Goal: Transaction & Acquisition: Purchase product/service

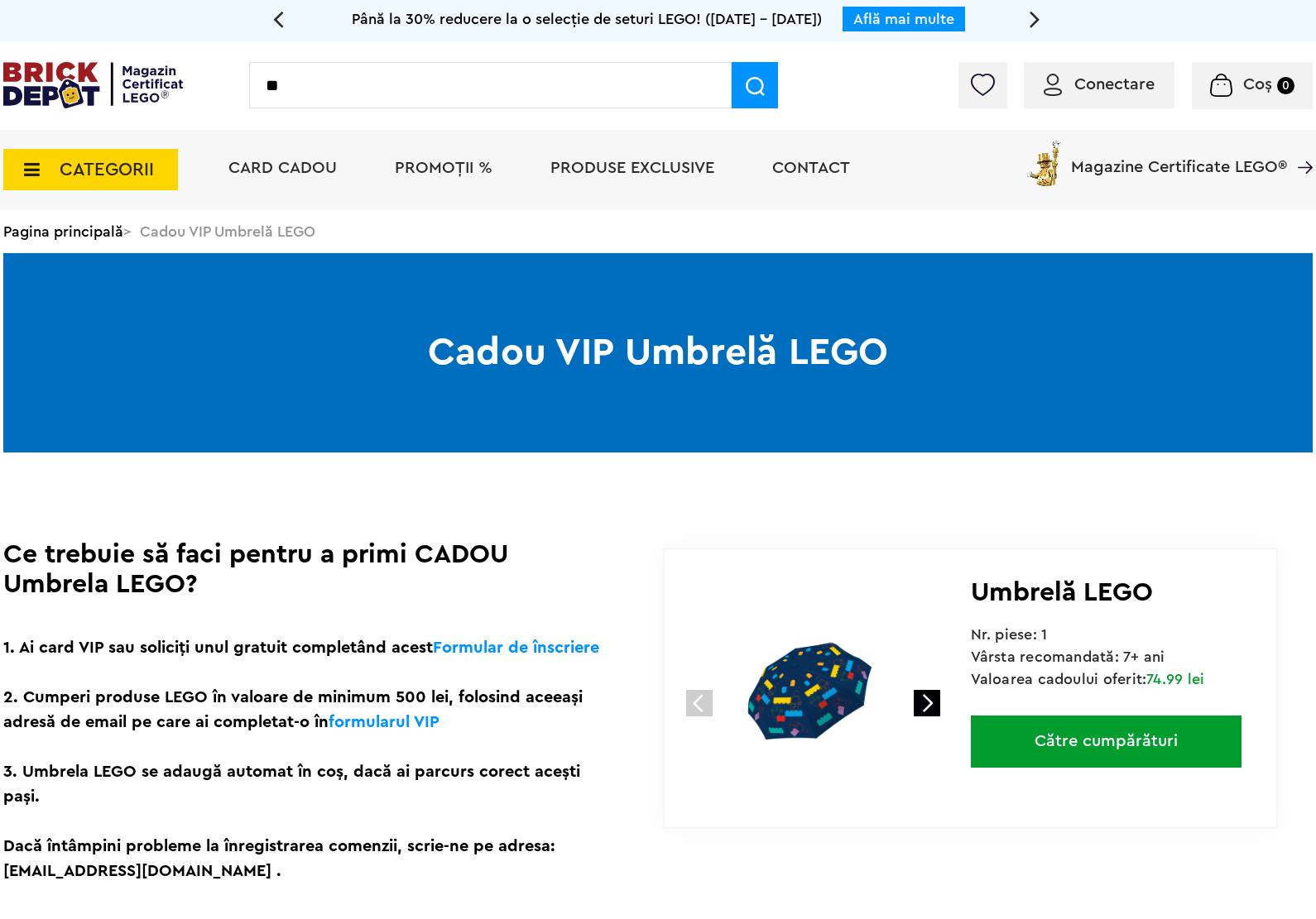
type input "*"
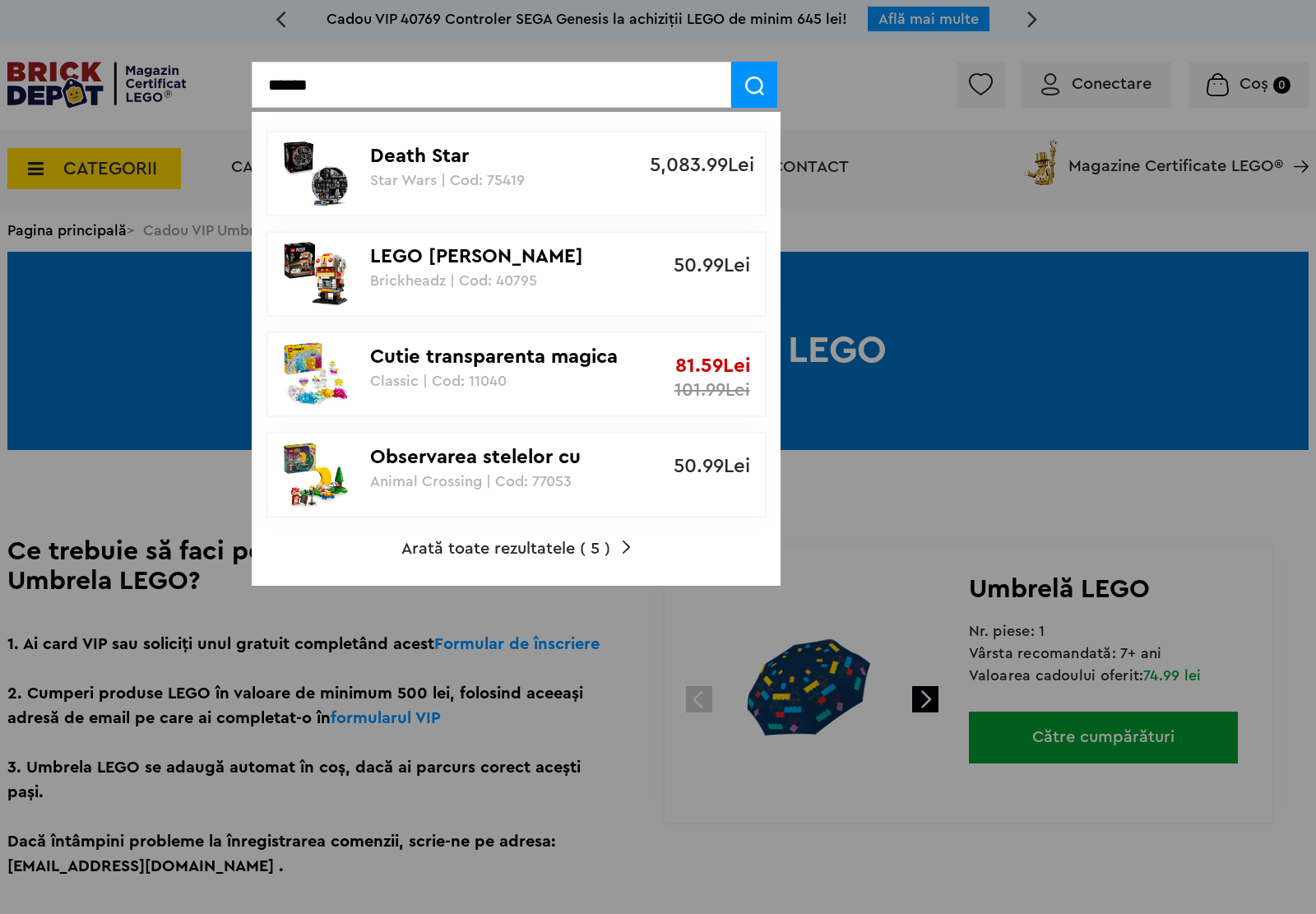
type input "******"
click at [543, 161] on p "Death Star" at bounding box center [508, 157] width 275 height 24
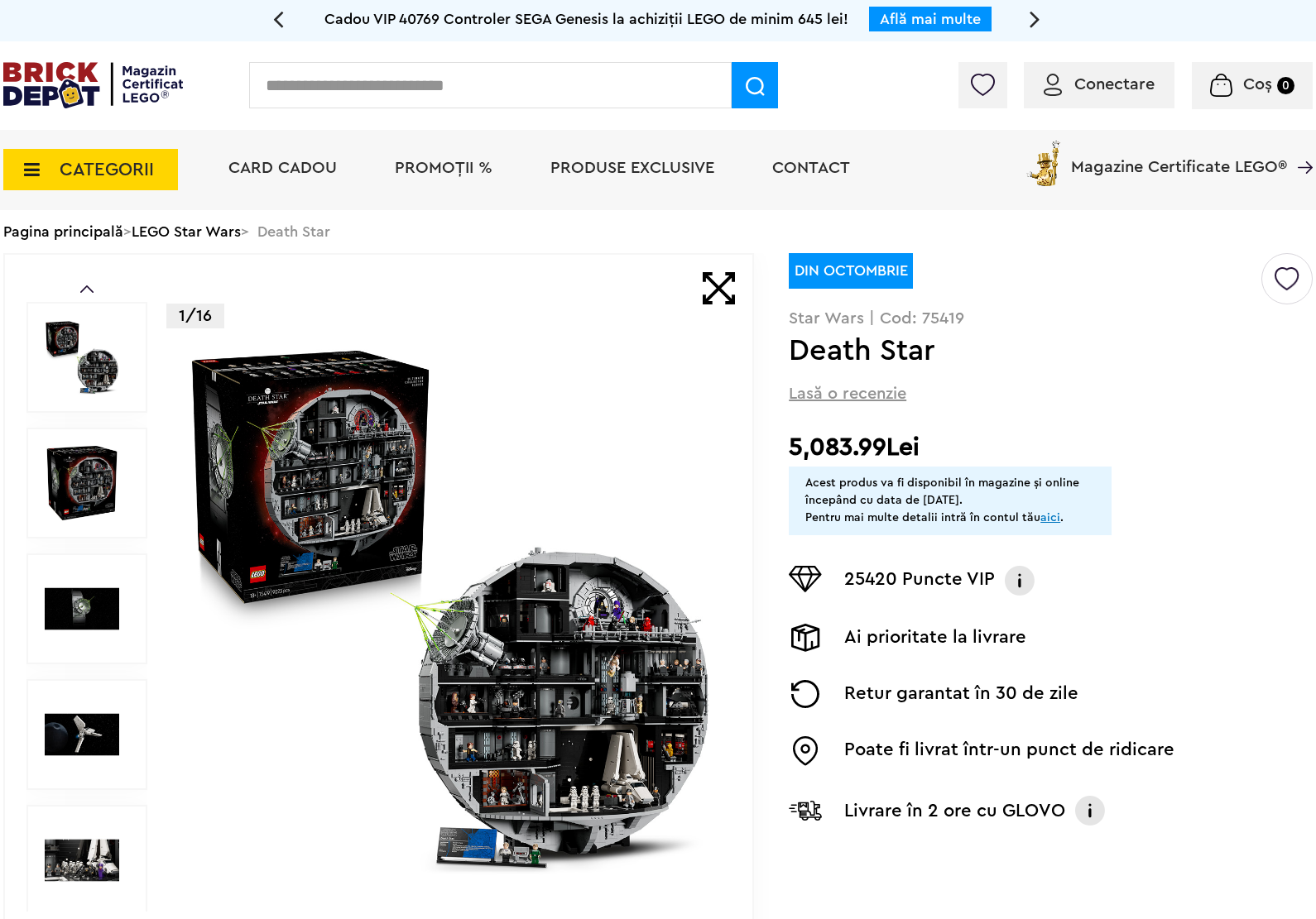
click at [622, 551] on img at bounding box center [450, 608] width 533 height 532
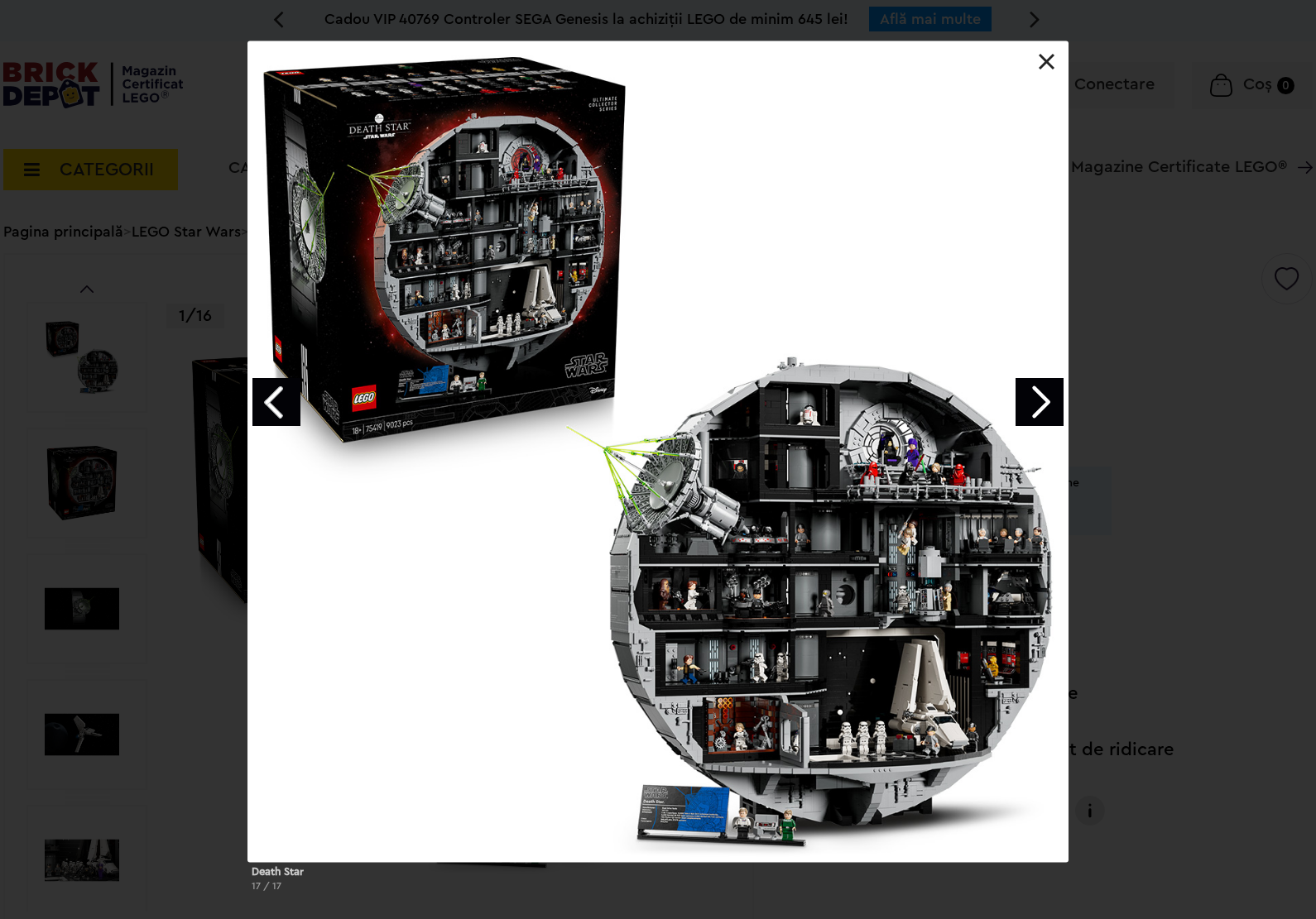
click at [1035, 408] on link "Next image" at bounding box center [1039, 402] width 48 height 48
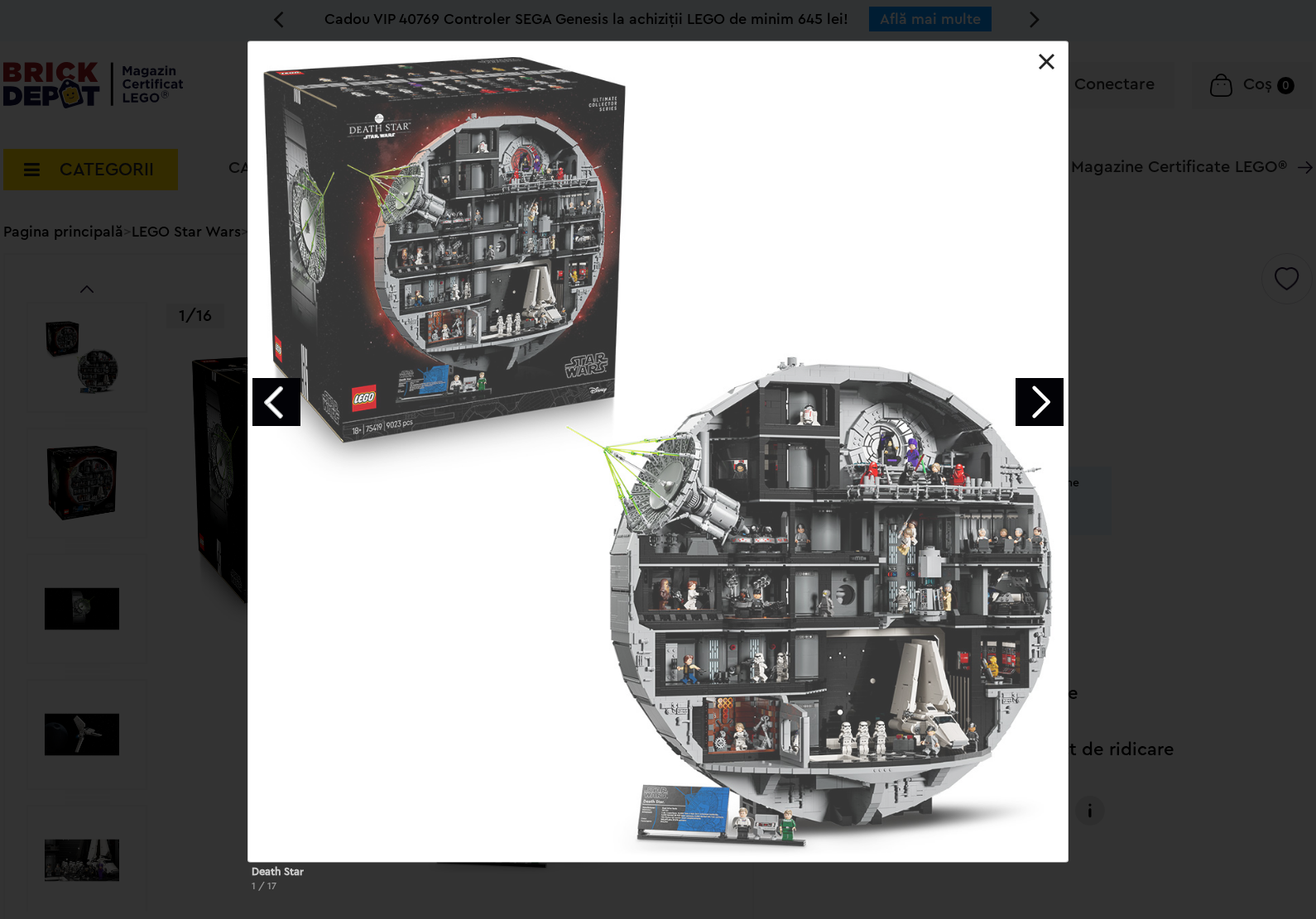
click at [1036, 408] on link "Next image" at bounding box center [1039, 402] width 48 height 48
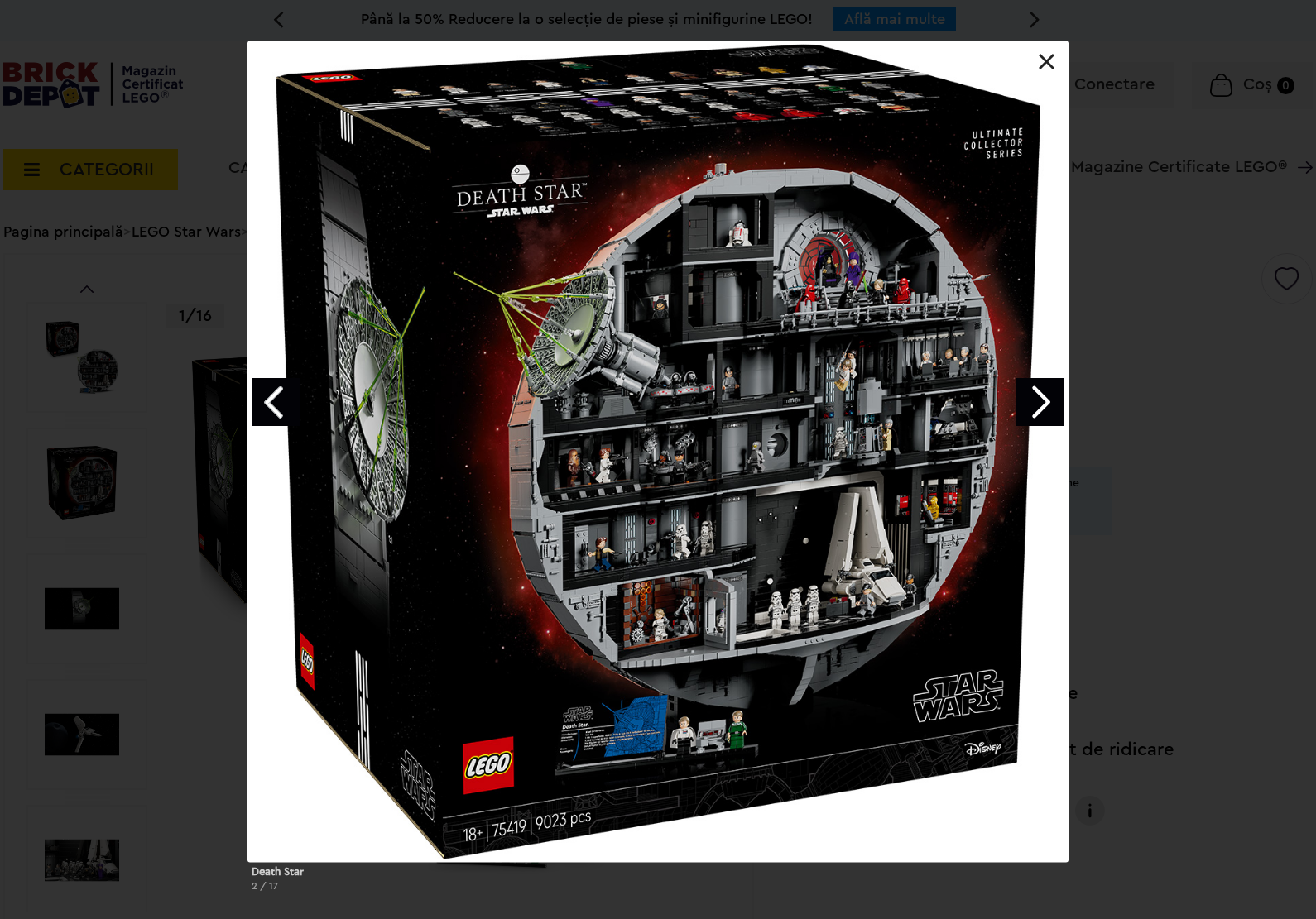
click at [1032, 406] on link "Next image" at bounding box center [1039, 402] width 48 height 48
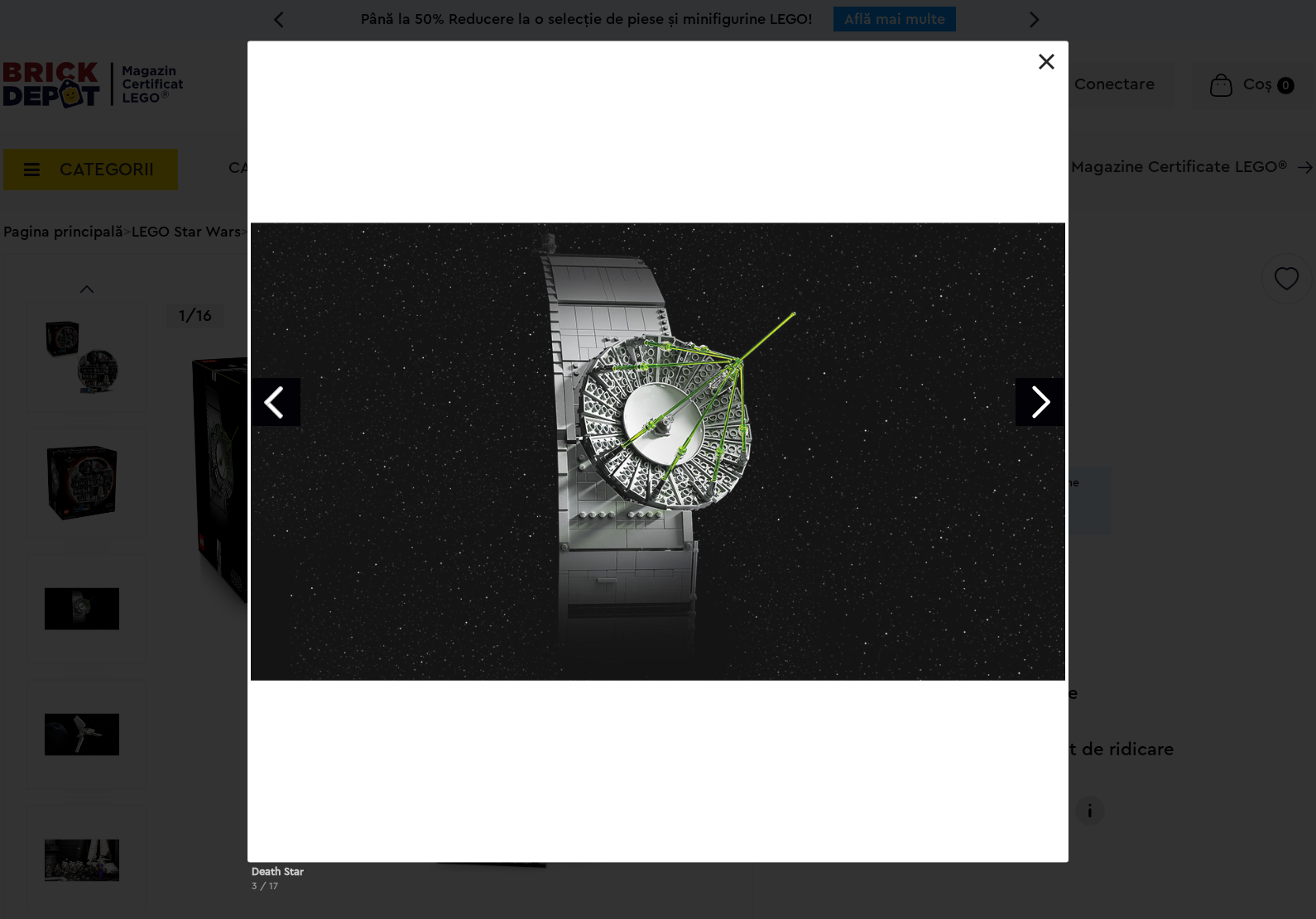
click at [1032, 406] on link "Next image" at bounding box center [1039, 402] width 48 height 48
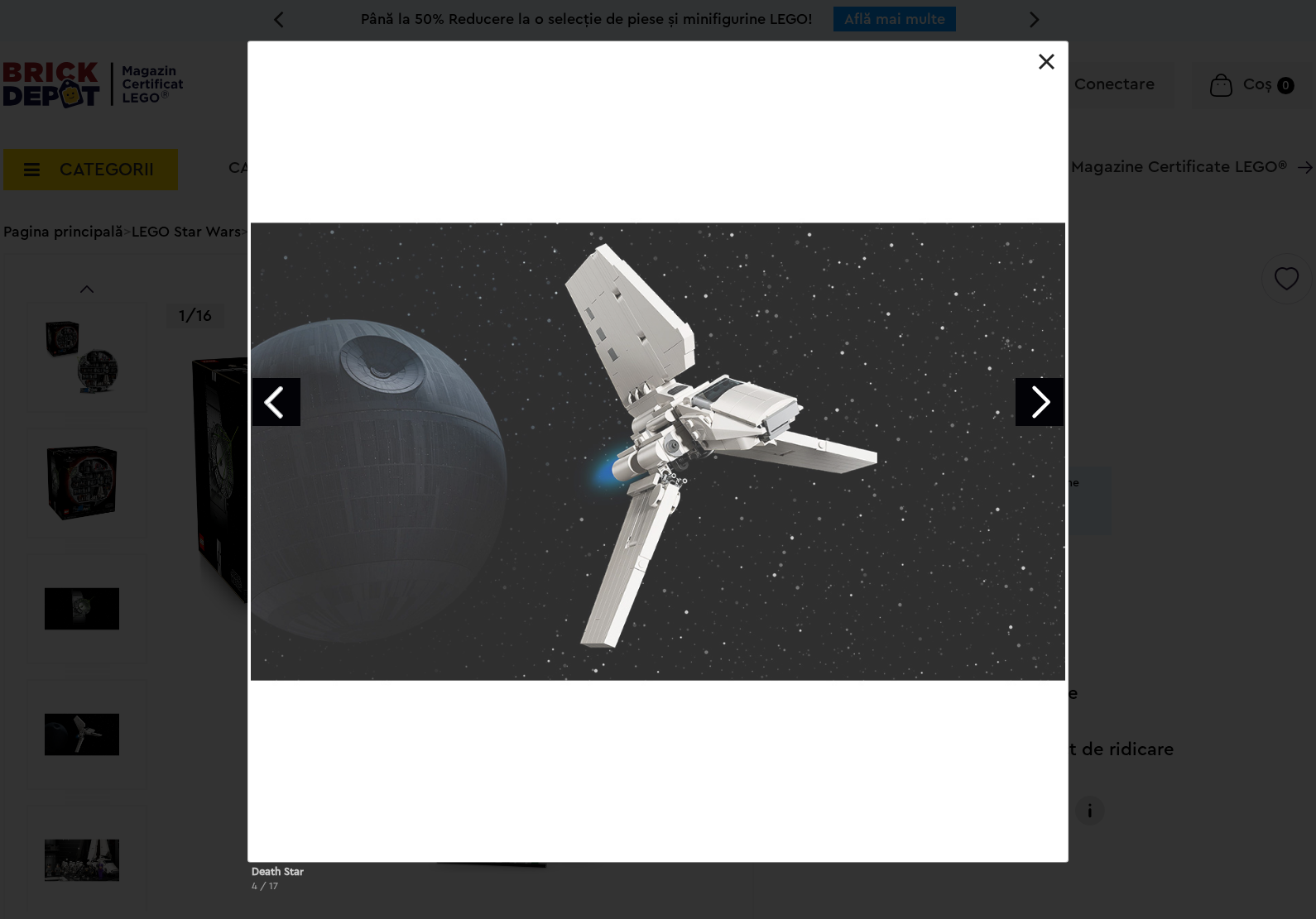
click at [1032, 406] on link "Next image" at bounding box center [1039, 402] width 48 height 48
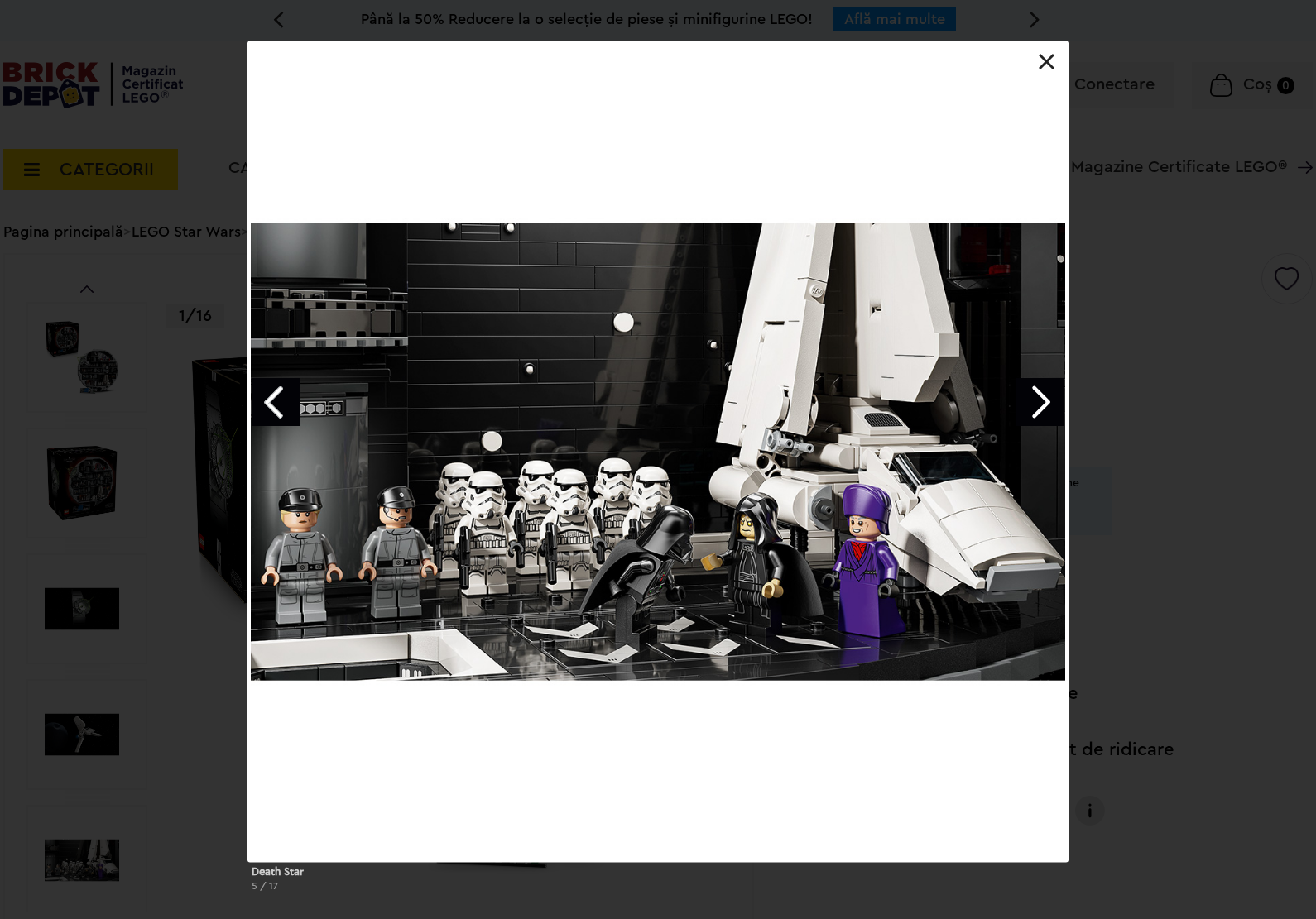
click at [1032, 406] on link "Next image" at bounding box center [1039, 402] width 48 height 48
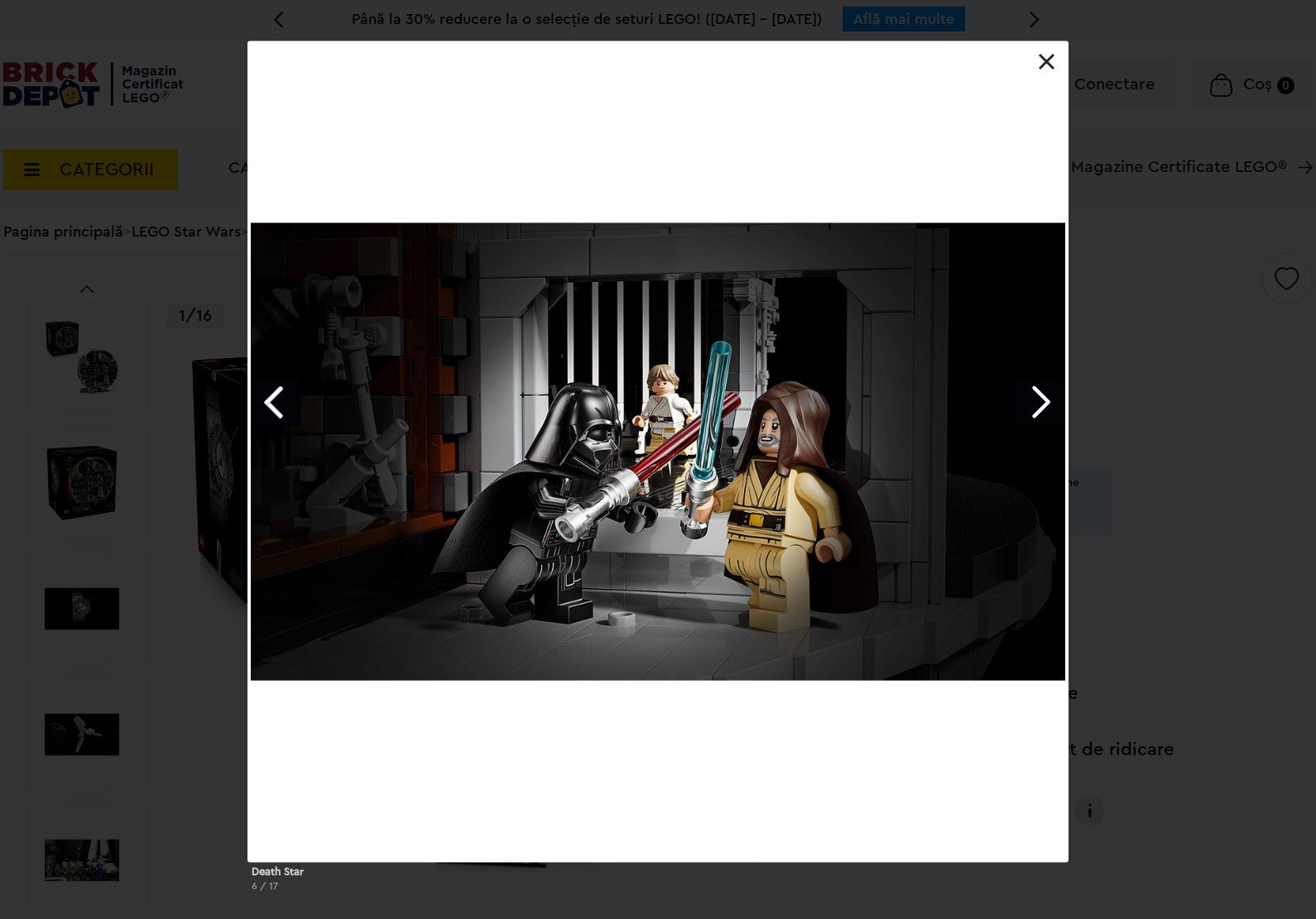
click at [1032, 406] on link "Next image" at bounding box center [1039, 402] width 48 height 48
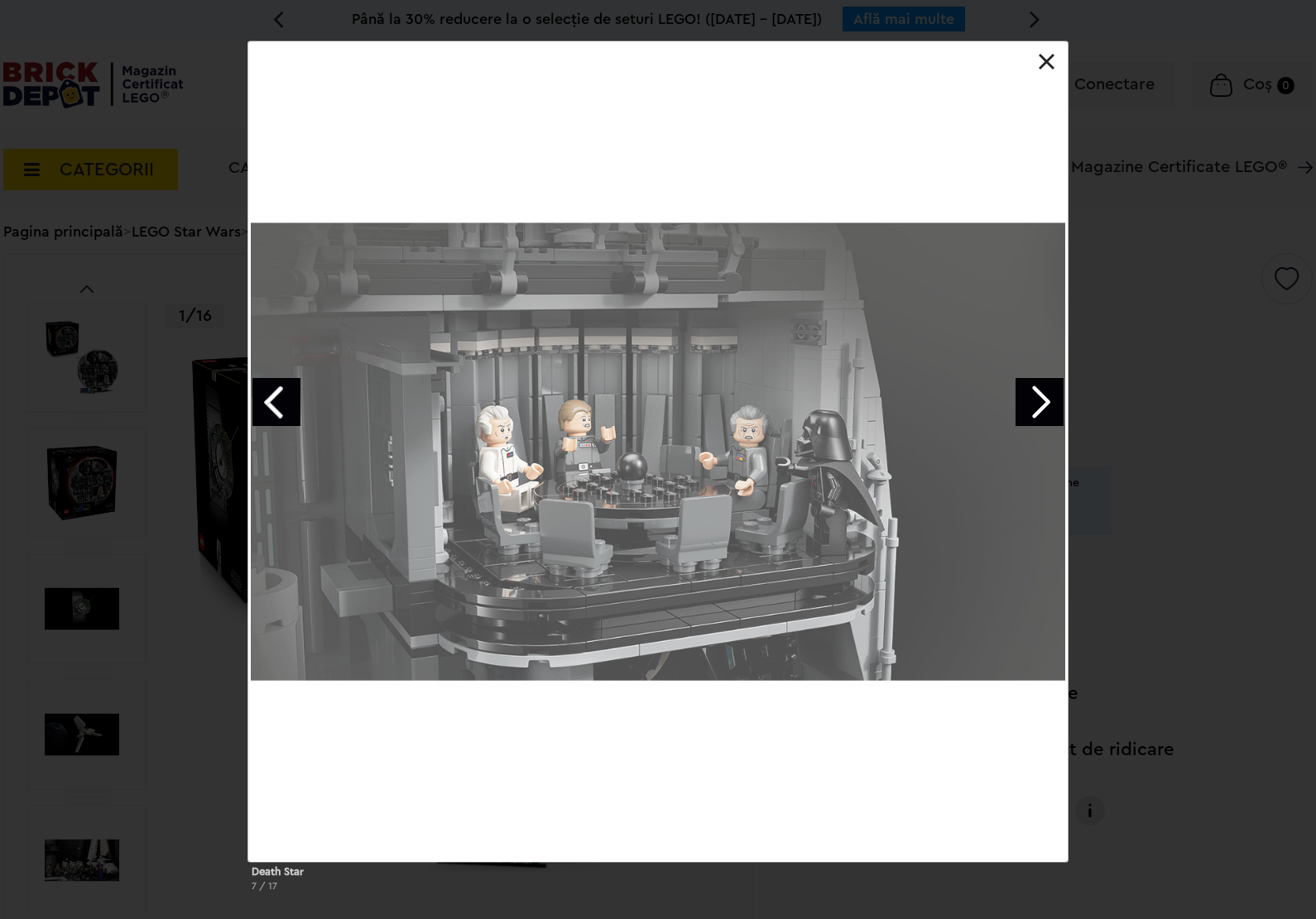
click at [1032, 406] on link "Next image" at bounding box center [1039, 402] width 48 height 48
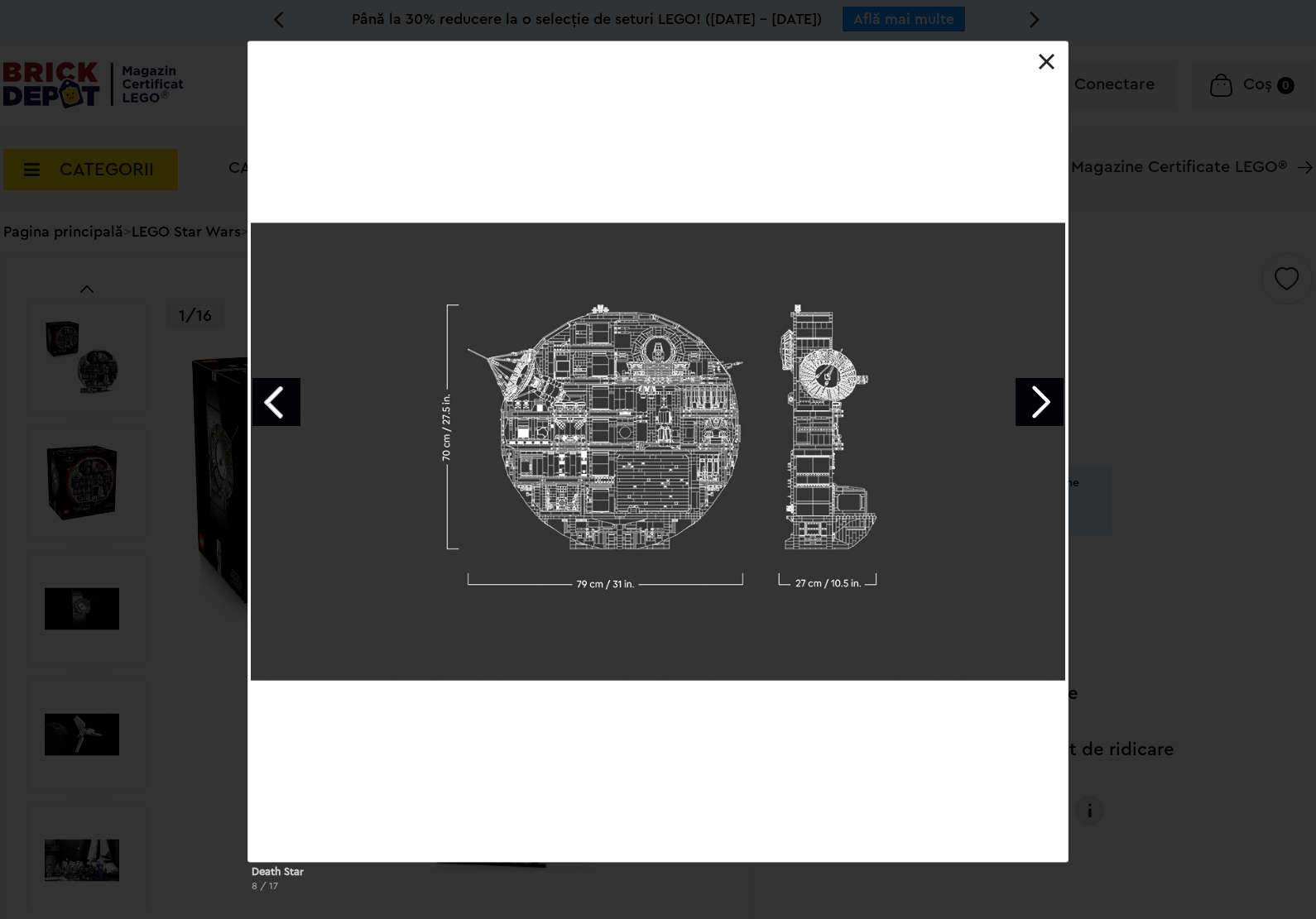
click at [1032, 406] on link "Next image" at bounding box center [1039, 402] width 48 height 48
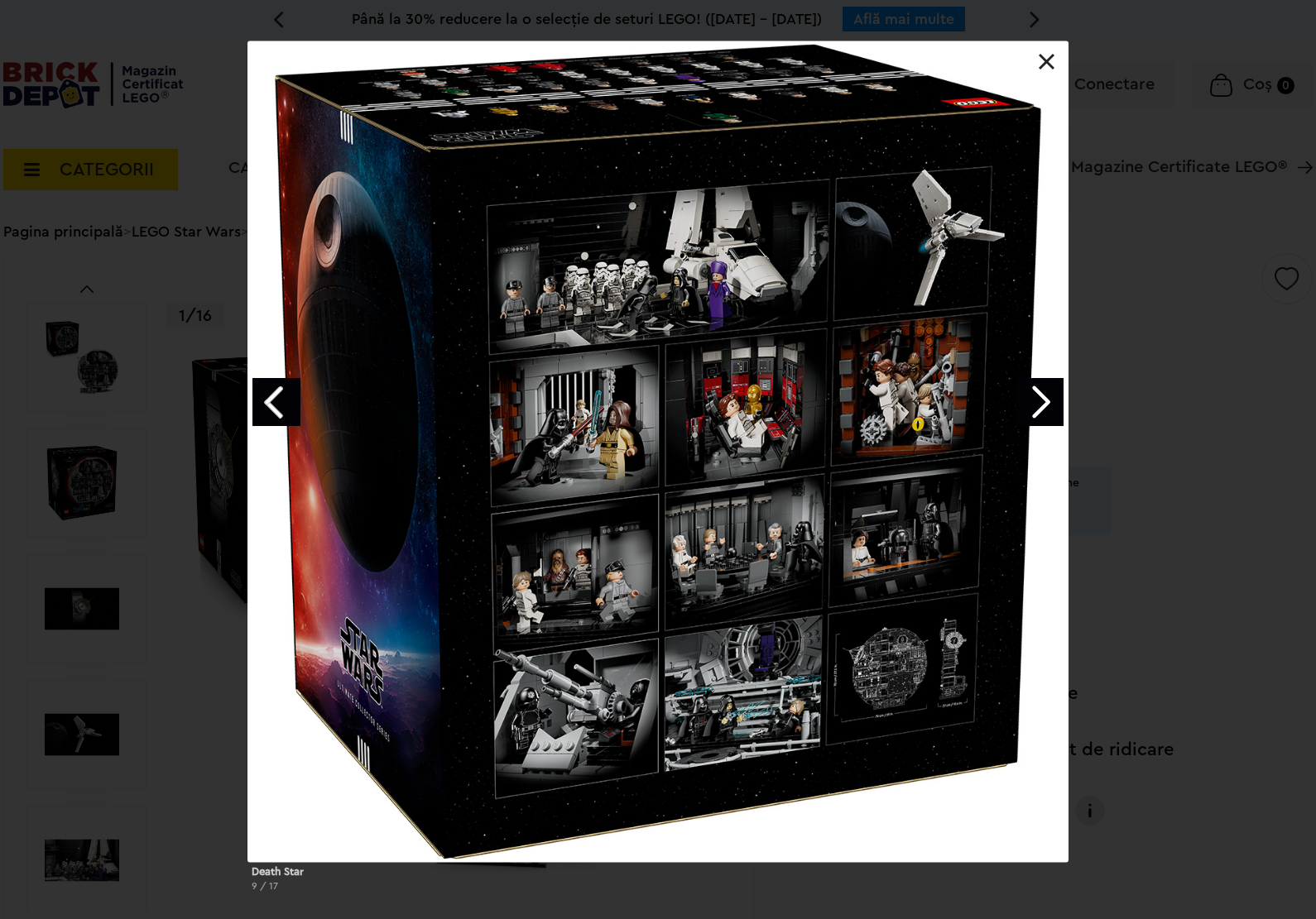
click at [291, 396] on link "Previous image" at bounding box center [277, 402] width 48 height 48
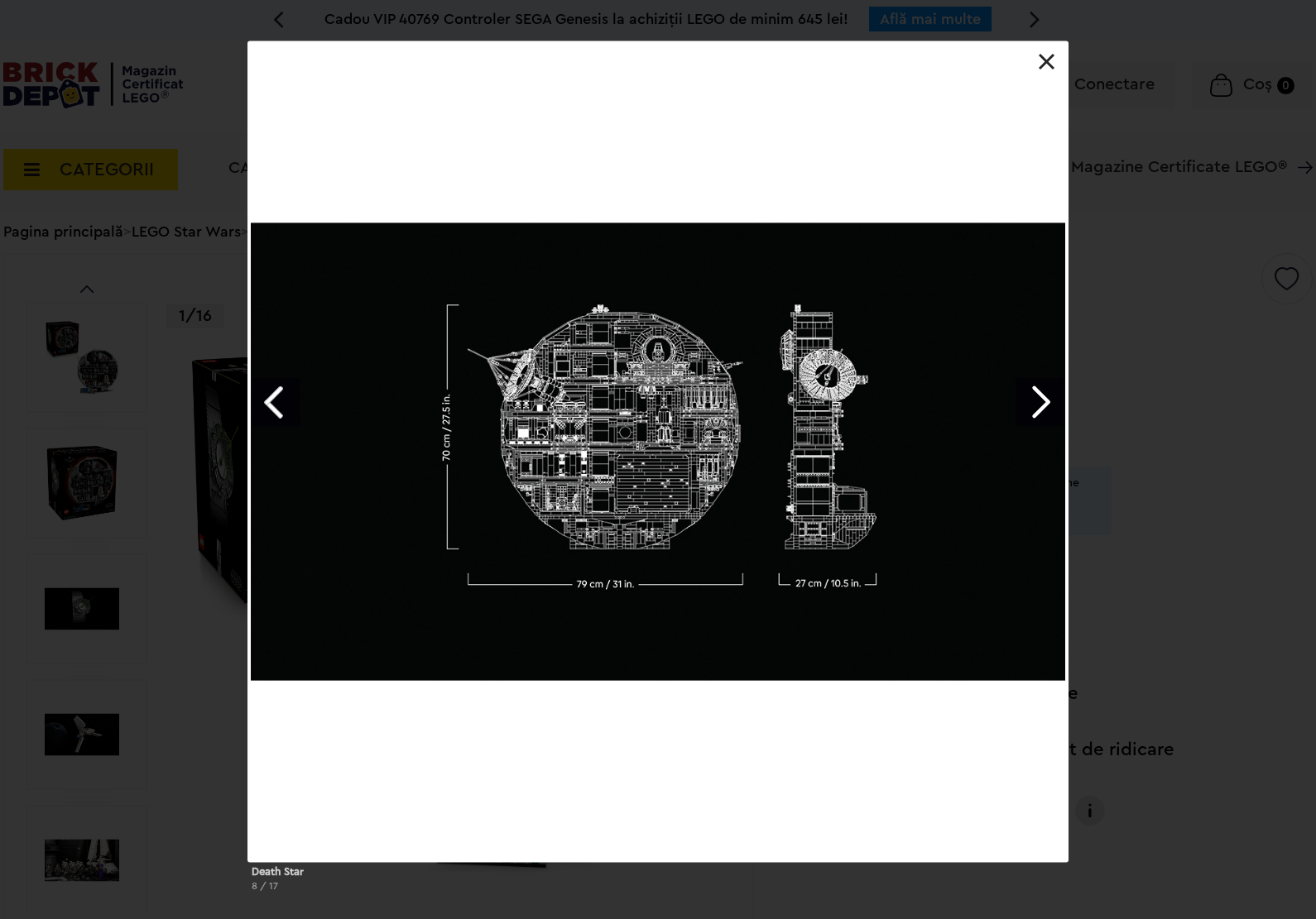
click at [1042, 63] on link at bounding box center [1046, 62] width 17 height 17
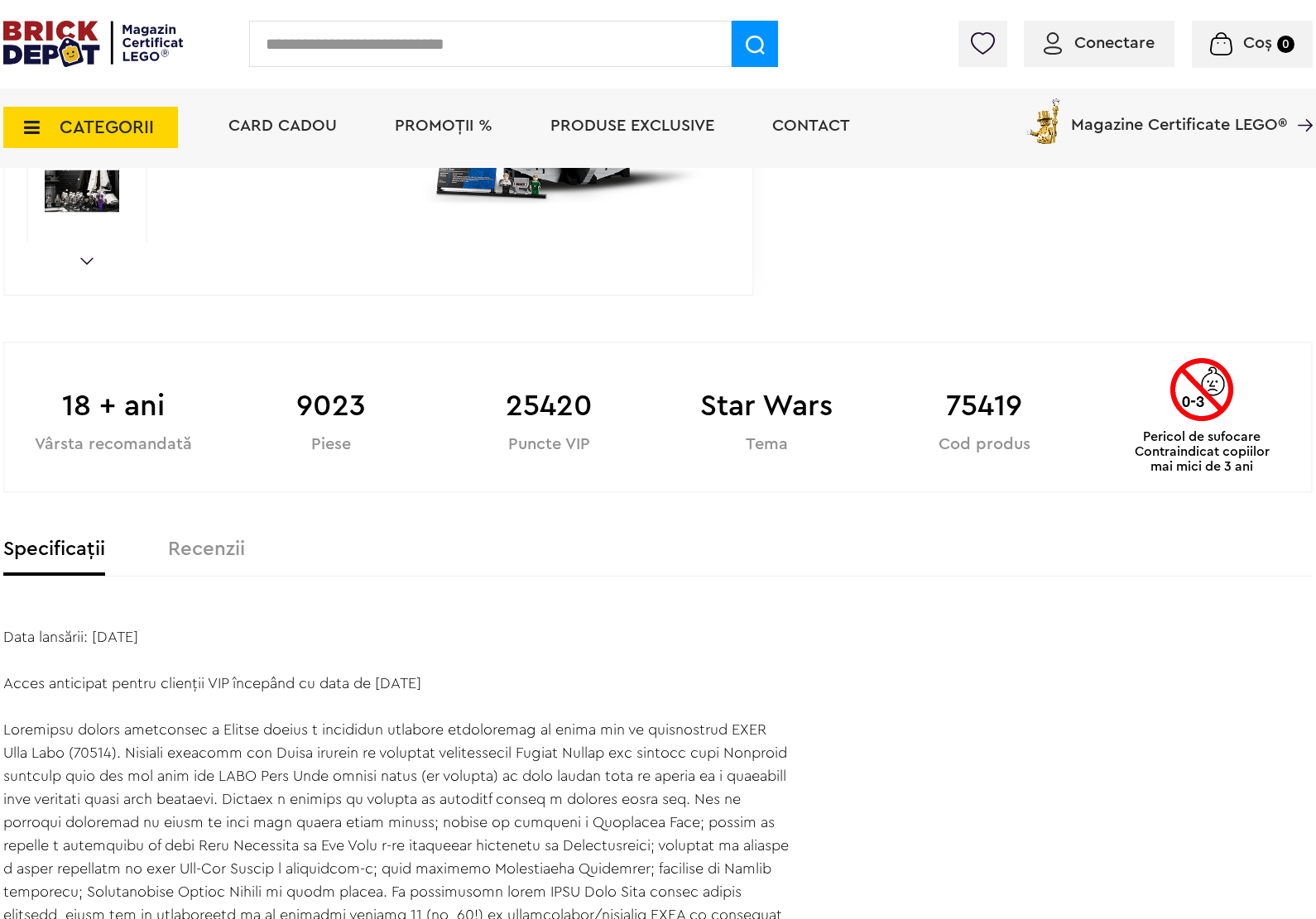
scroll to position [724, 0]
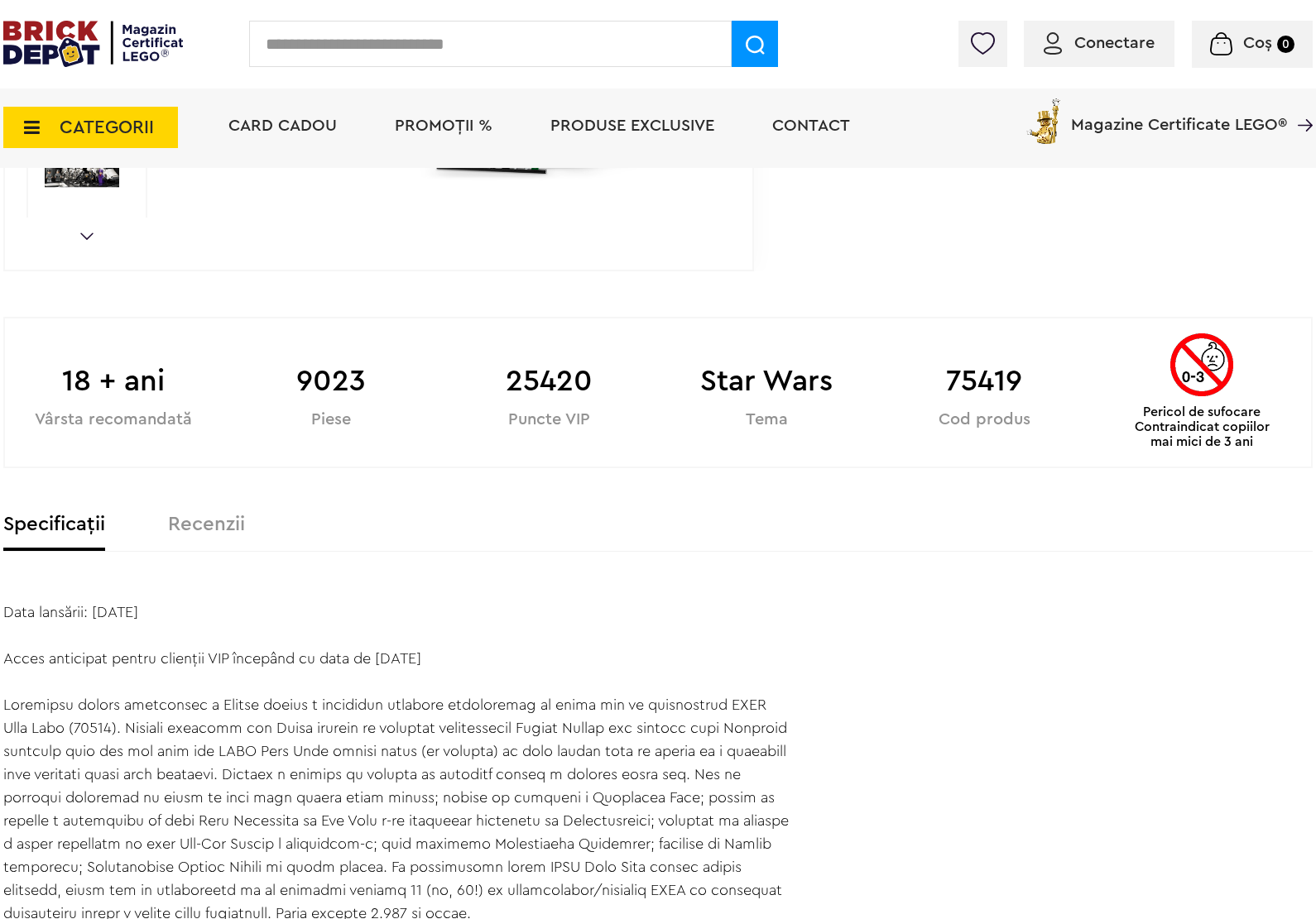
click at [422, 664] on div "Data lansării: 4 Octombrie 2025 Acces anticipat pentru clienţii VIP începând cu…" at bounding box center [396, 762] width 785 height 325
